Goal: Find specific page/section: Find specific page/section

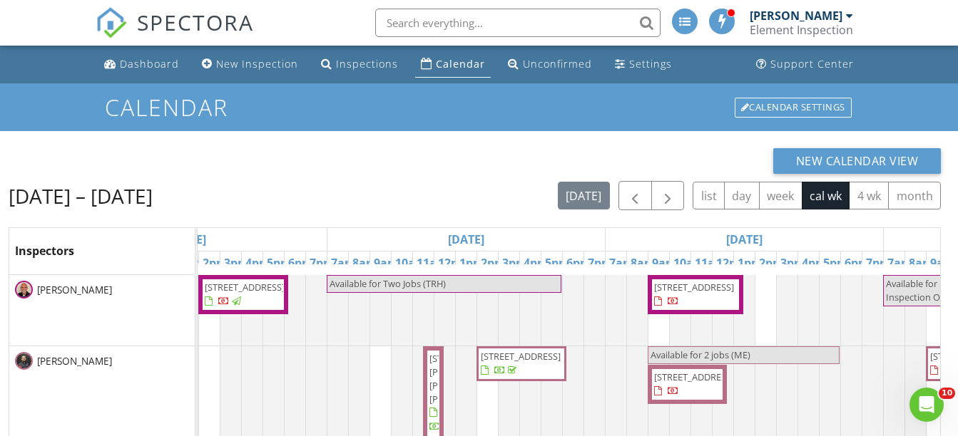
scroll to position [0, 805]
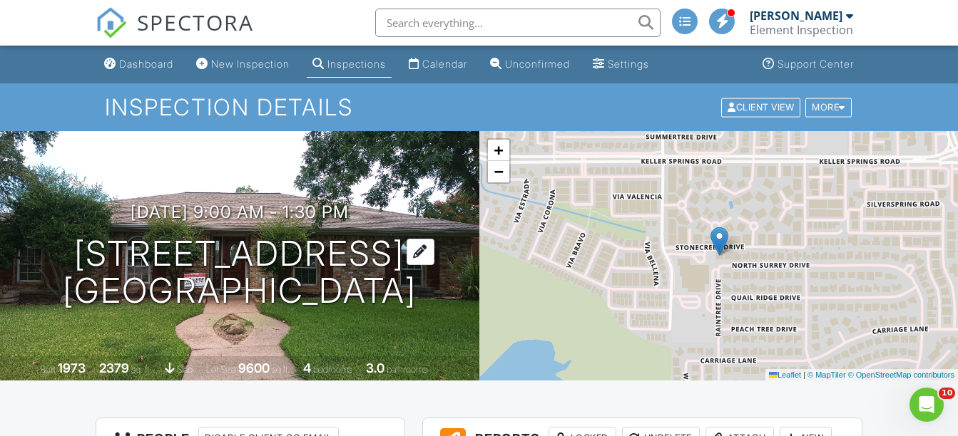
click at [219, 255] on h1 "[STREET_ADDRESS] [GEOGRAPHIC_DATA]" at bounding box center [240, 273] width 354 height 76
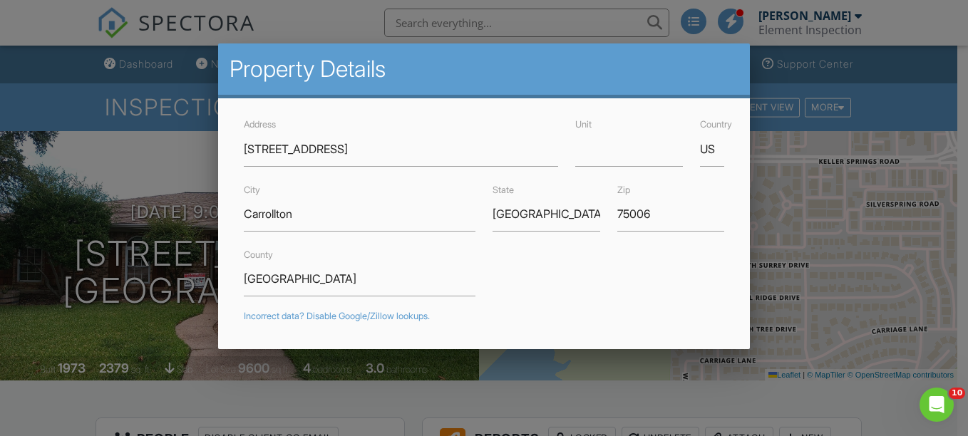
click at [866, 185] on div at bounding box center [484, 202] width 968 height 546
